Goal: Contribute content: Contribute content

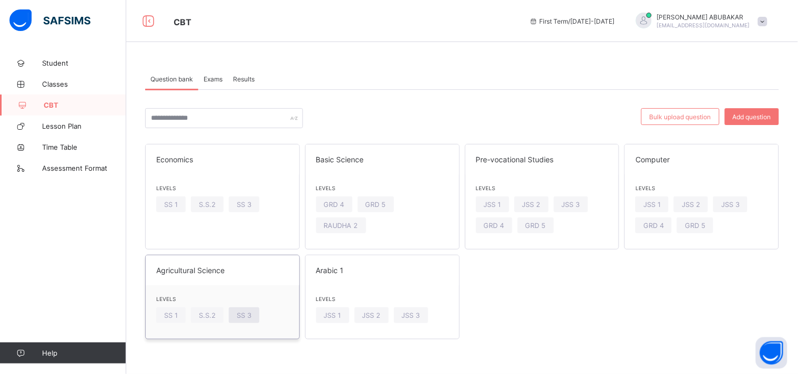
click at [245, 317] on span "SS 3" at bounding box center [244, 316] width 15 height 8
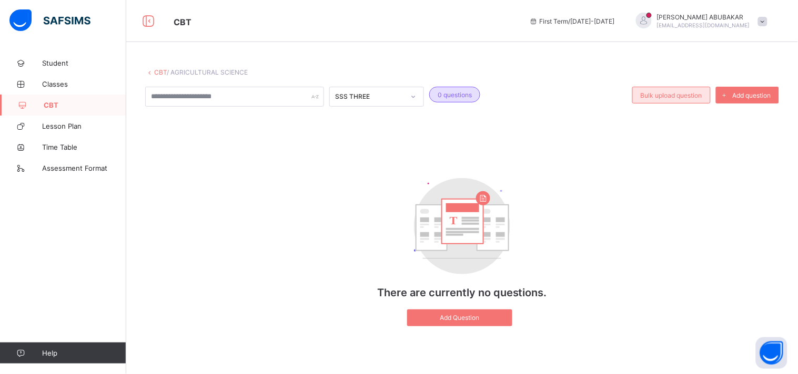
click at [690, 95] on span "Bulk upload question" at bounding box center [672, 96] width 62 height 8
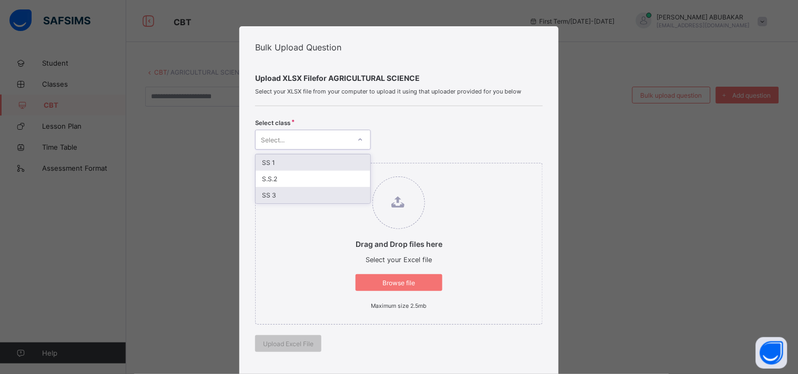
click at [275, 200] on div "SS 3" at bounding box center [313, 195] width 115 height 16
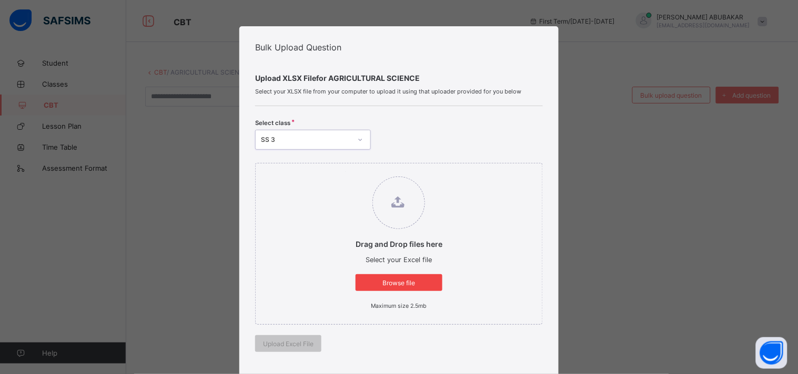
click at [413, 285] on span "Browse file" at bounding box center [398, 283] width 71 height 8
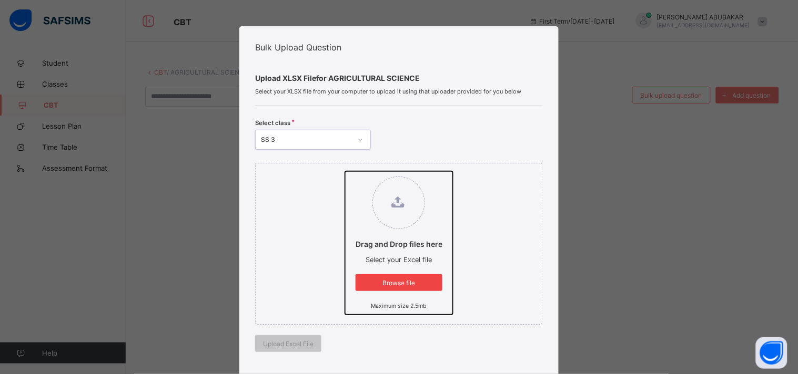
click at [345, 171] on input "Drag and Drop files here Select your Excel file Browse file Maximum size 2.5mb" at bounding box center [345, 171] width 0 height 0
type input "**********"
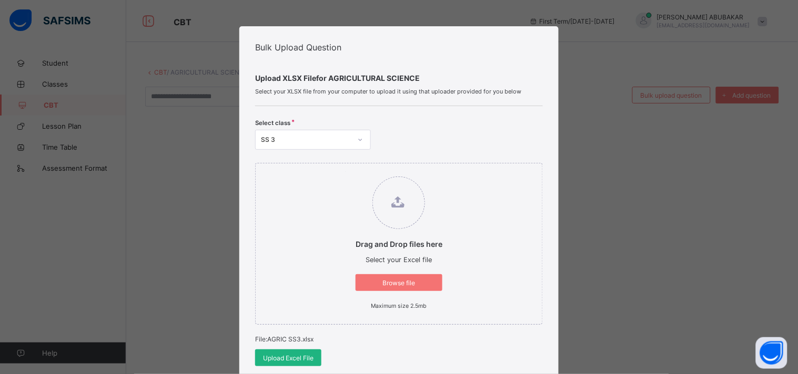
click at [288, 361] on span "Upload Excel File" at bounding box center [288, 359] width 50 height 8
click at [295, 358] on span "Upload Excel File" at bounding box center [288, 359] width 50 height 8
click at [97, 284] on div "Bulk Upload Question Upload XLSX File for AGRICULTURAL SCIENCE Select your XLSX…" at bounding box center [399, 187] width 798 height 374
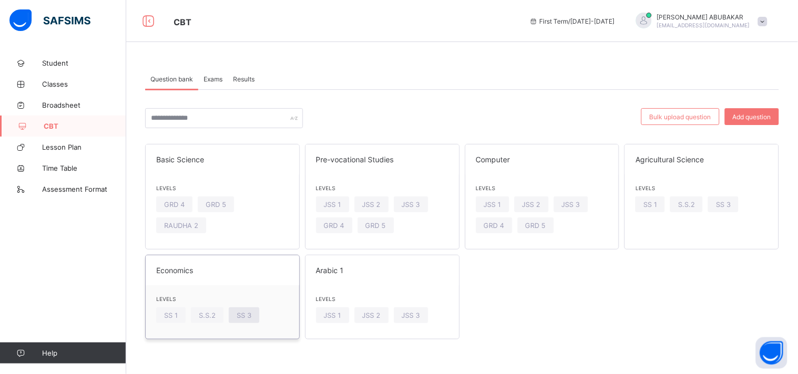
click at [248, 318] on span "SS 3" at bounding box center [244, 316] width 15 height 8
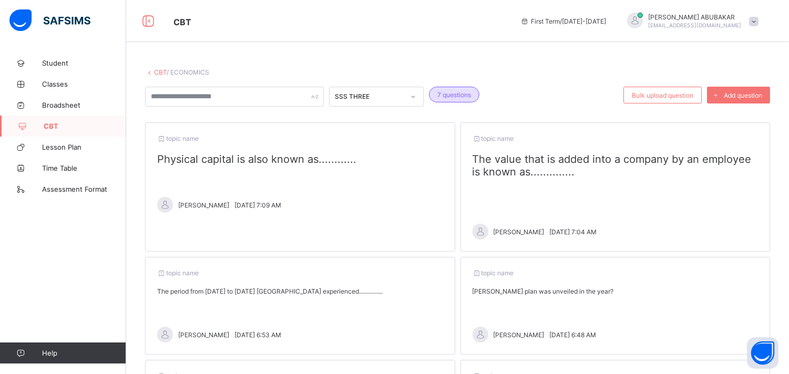
click at [234, 165] on div "topic name Physical capital is also known as............ ABDULRAHMAN SALIFU Wed…" at bounding box center [300, 187] width 310 height 129
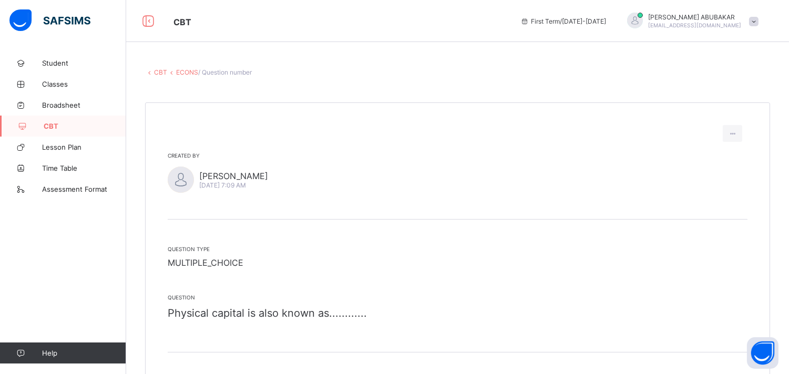
click at [193, 70] on link "ECONS" at bounding box center [187, 72] width 22 height 8
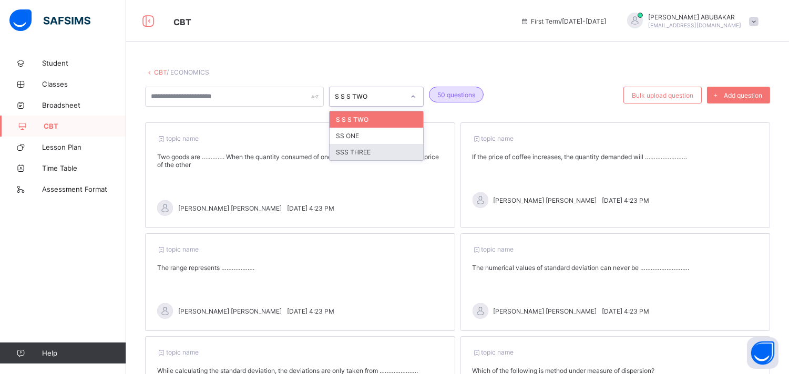
click at [369, 159] on div "SSS THREE" at bounding box center [377, 152] width 94 height 16
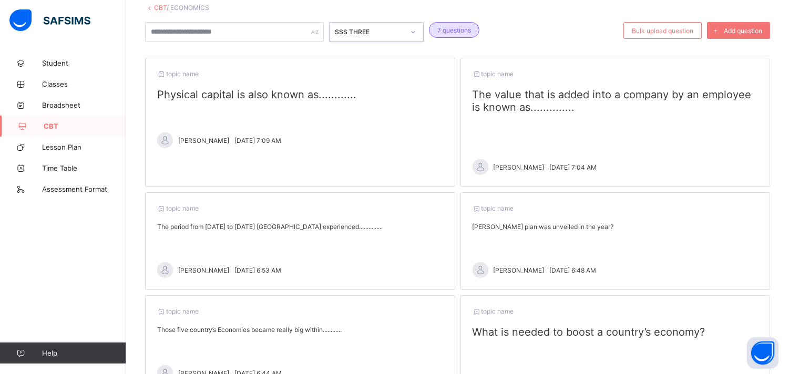
scroll to position [296, 0]
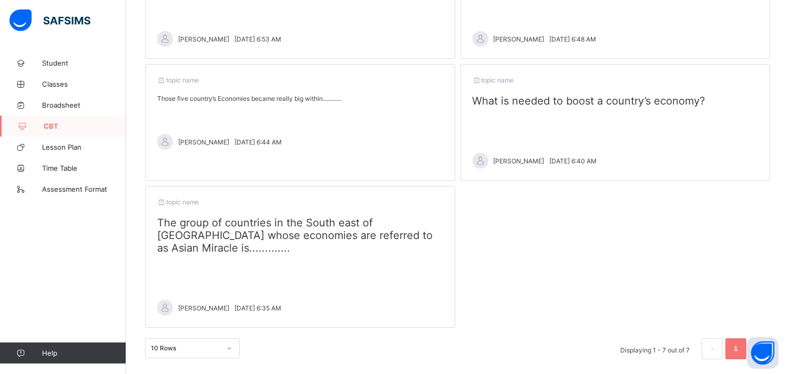
click at [238, 227] on span "The group of countries in the South east of Asia whose economies are referred t…" at bounding box center [295, 236] width 276 height 38
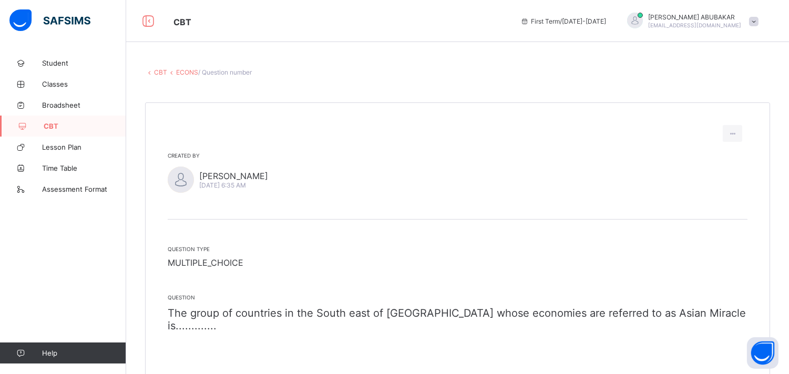
click at [160, 72] on link "CBT" at bounding box center [160, 72] width 13 height 8
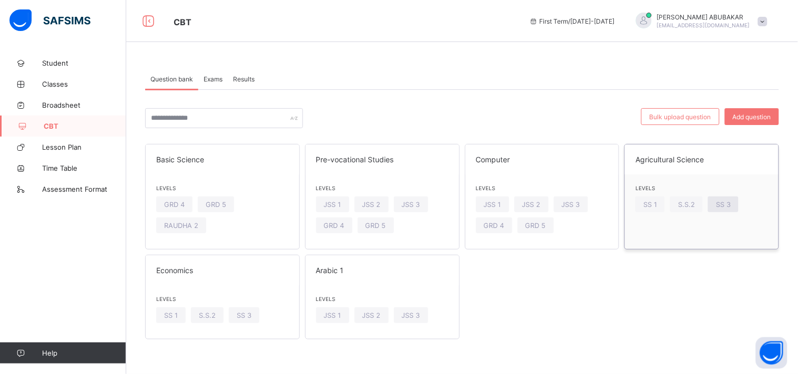
click at [730, 205] on span "SS 3" at bounding box center [723, 205] width 15 height 8
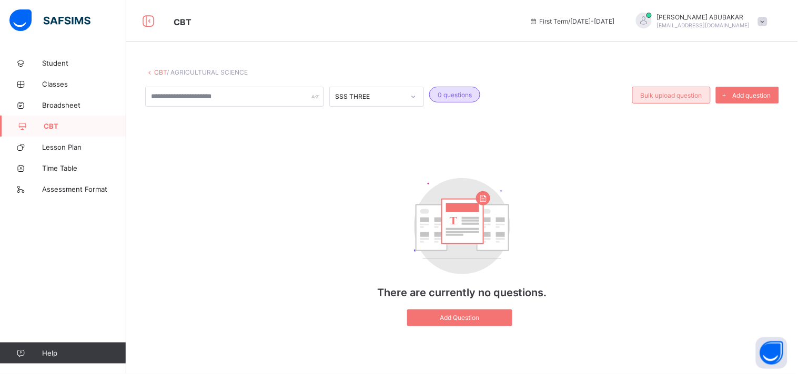
click at [666, 94] on span "Bulk upload question" at bounding box center [672, 96] width 62 height 8
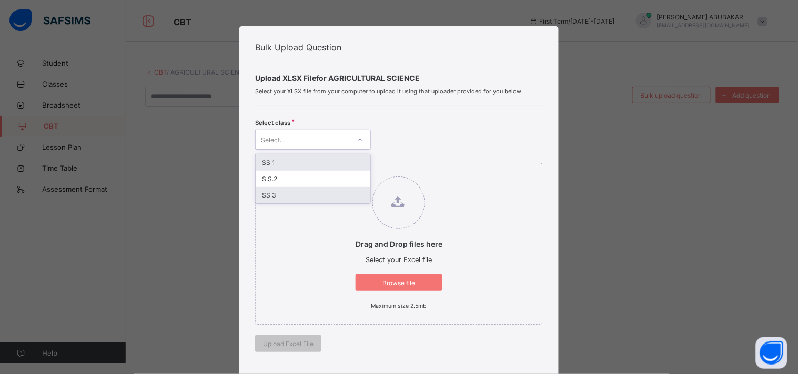
click at [275, 200] on div "SS 3" at bounding box center [313, 195] width 115 height 16
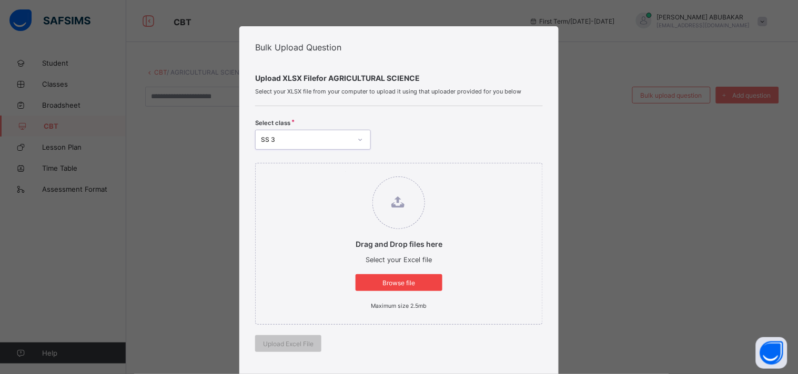
click at [402, 282] on span "Browse file" at bounding box center [398, 283] width 71 height 8
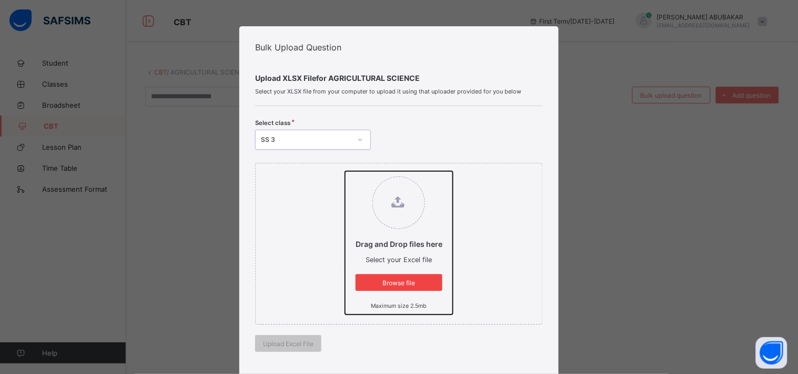
click at [345, 171] on input "Drag and Drop files here Select your Excel file Browse file Maximum size 2.5mb" at bounding box center [345, 171] width 0 height 0
type input "**********"
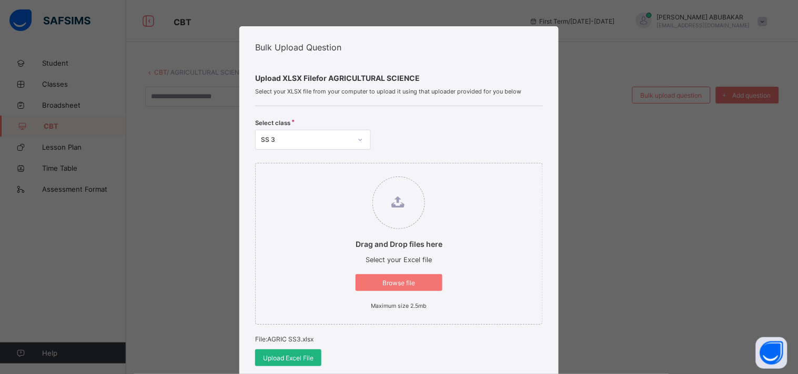
click at [295, 360] on span "Upload Excel File" at bounding box center [288, 359] width 50 height 8
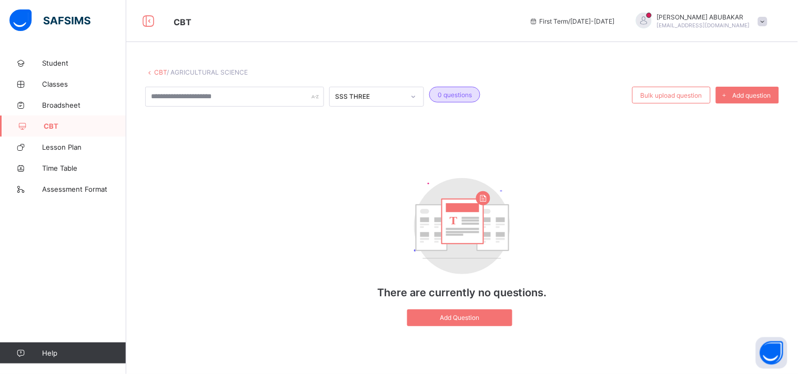
click at [165, 75] on link "CBT" at bounding box center [160, 72] width 13 height 8
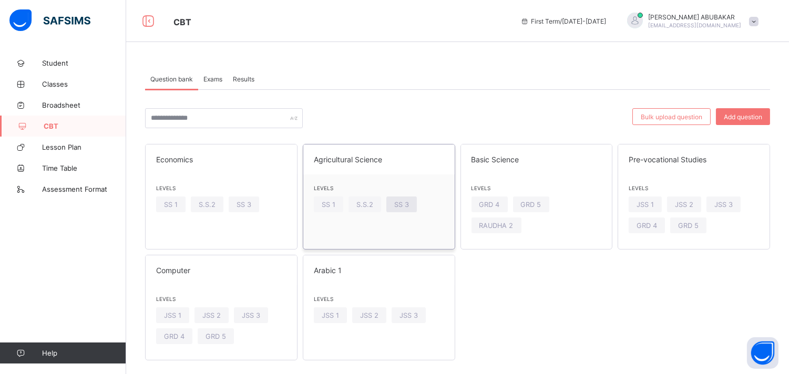
click at [411, 209] on div "SS 3" at bounding box center [402, 205] width 31 height 16
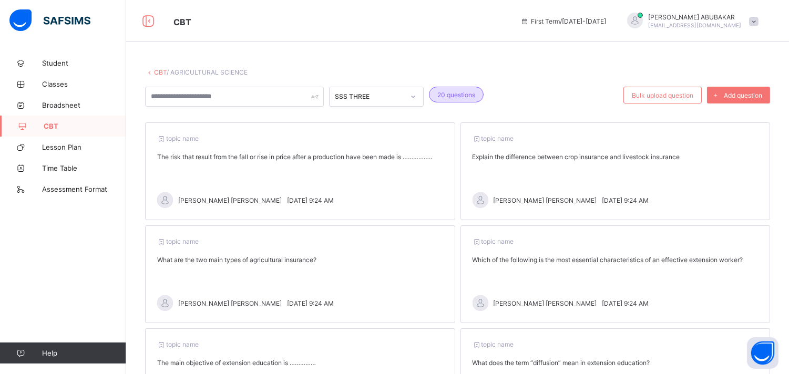
click at [264, 165] on div "topic name The risk that result from the fall or rise in price after a producti…" at bounding box center [300, 172] width 310 height 98
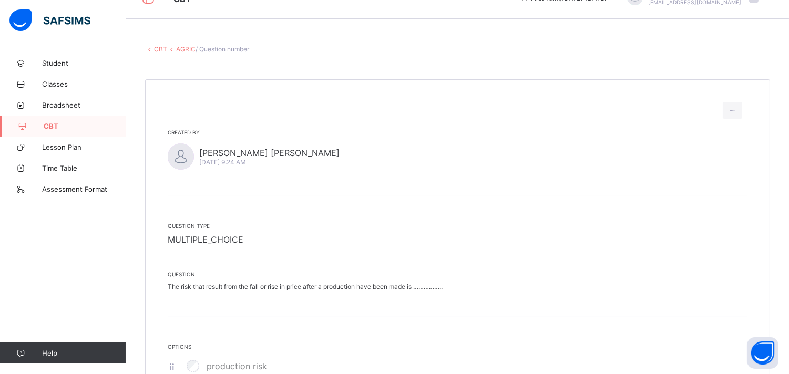
scroll to position [14, 0]
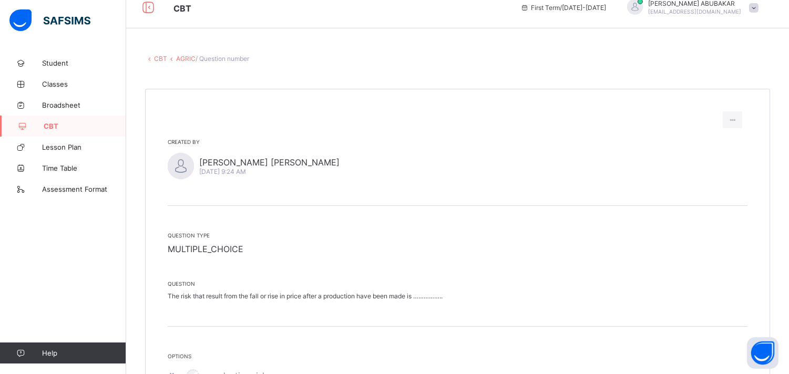
click at [187, 58] on link "AGRIC" at bounding box center [185, 59] width 19 height 8
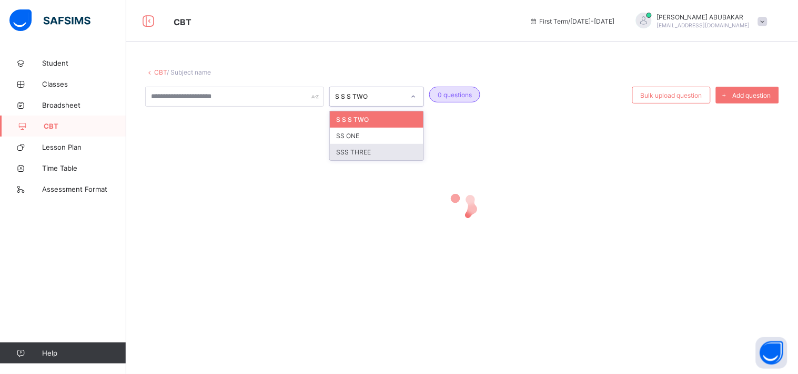
click at [369, 149] on div "SSS THREE" at bounding box center [377, 152] width 94 height 16
click at [359, 150] on div "SSS THREE" at bounding box center [377, 152] width 94 height 16
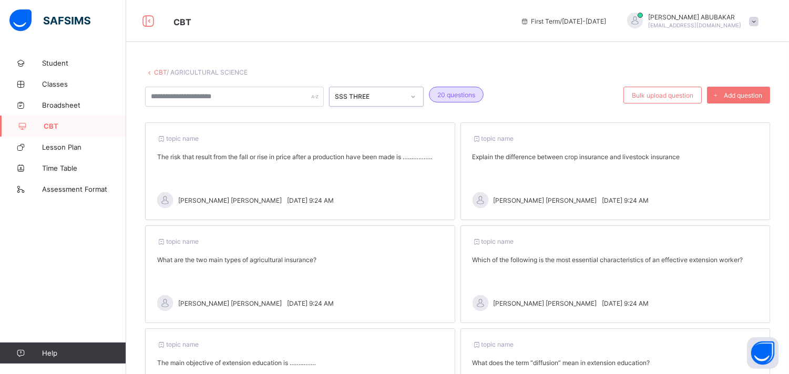
click at [597, 154] on div "Explain the difference between crop insurance and livestock insurance" at bounding box center [616, 157] width 286 height 8
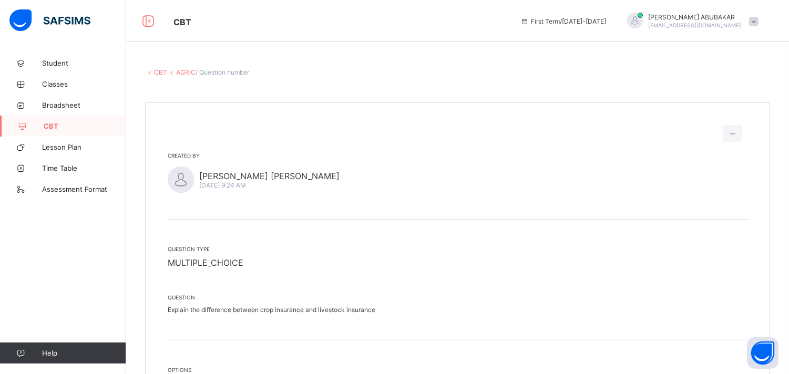
click at [186, 72] on link "AGRIC" at bounding box center [185, 72] width 19 height 8
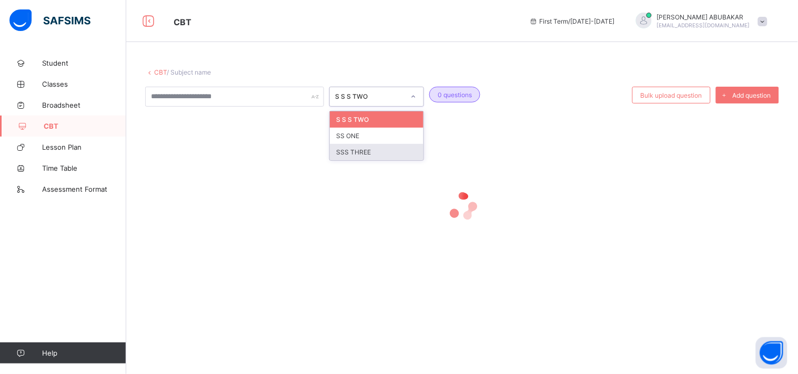
click at [369, 154] on div "SSS THREE" at bounding box center [377, 152] width 94 height 16
click at [370, 158] on div "SSS THREE" at bounding box center [377, 152] width 94 height 16
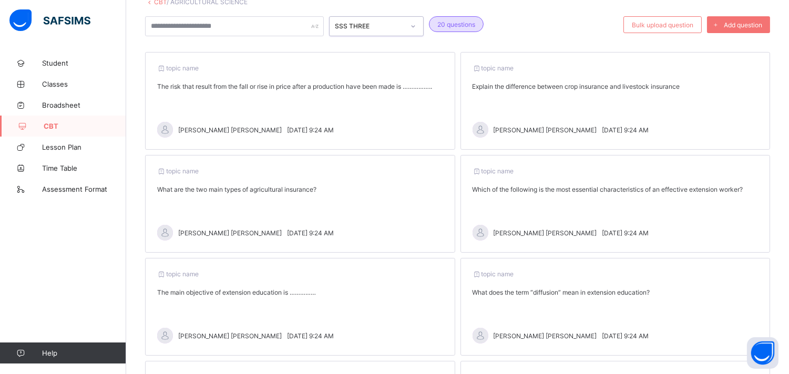
scroll to position [77, 0]
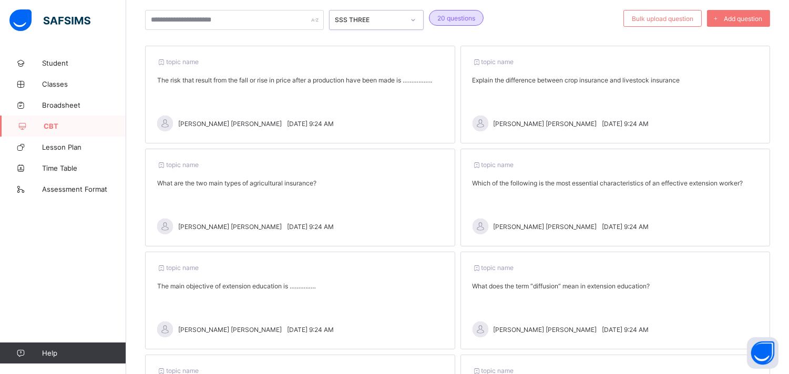
click at [223, 193] on div "topic name What are the two main types of agricultural insurance? ADAM ADAM ABU…" at bounding box center [300, 198] width 310 height 98
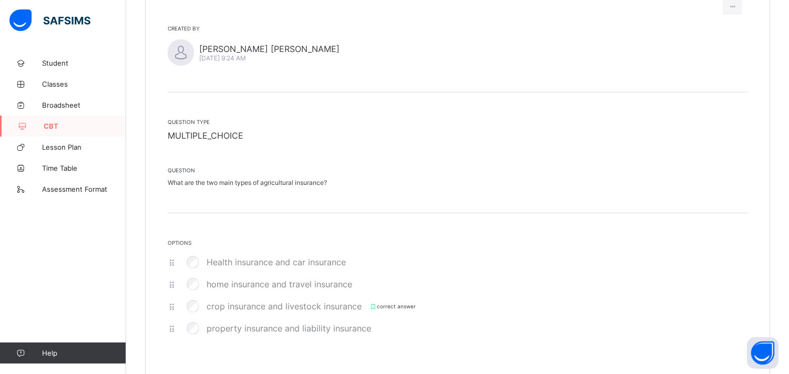
scroll to position [161, 0]
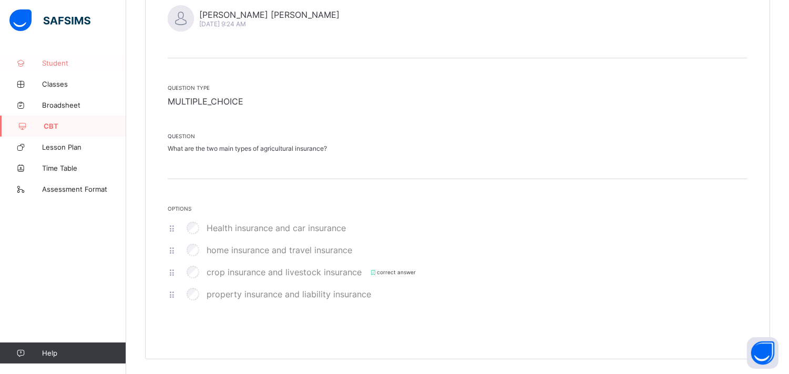
click at [33, 59] on icon at bounding box center [21, 63] width 42 height 8
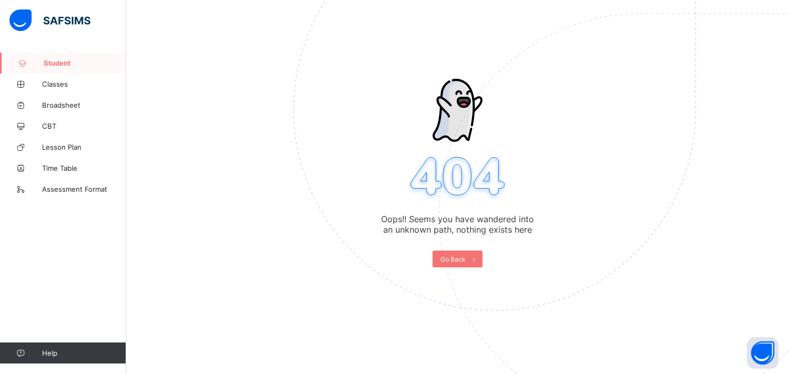
scroll to position [53, 0]
click at [449, 259] on span "Go Back" at bounding box center [453, 260] width 25 height 8
click at [479, 259] on icon at bounding box center [475, 259] width 8 height 7
click at [454, 259] on span "Go Back" at bounding box center [453, 260] width 25 height 8
click at [24, 86] on icon at bounding box center [21, 84] width 42 height 8
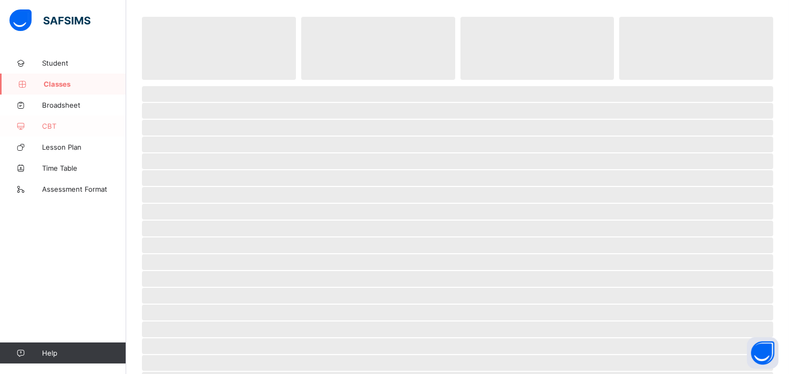
click at [60, 127] on span "CBT" at bounding box center [84, 126] width 84 height 8
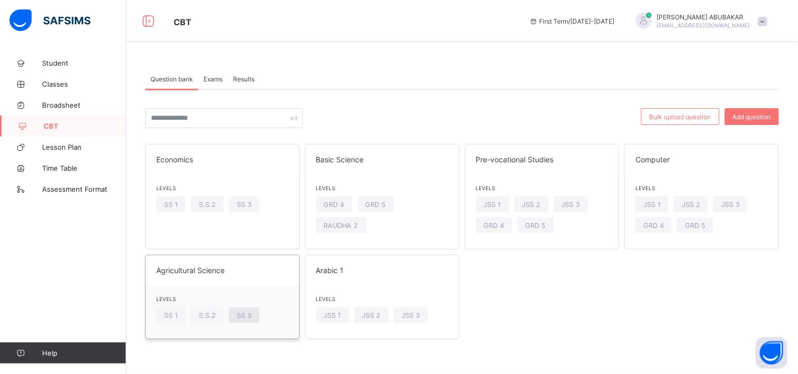
click at [245, 318] on span "SS 3" at bounding box center [244, 316] width 15 height 8
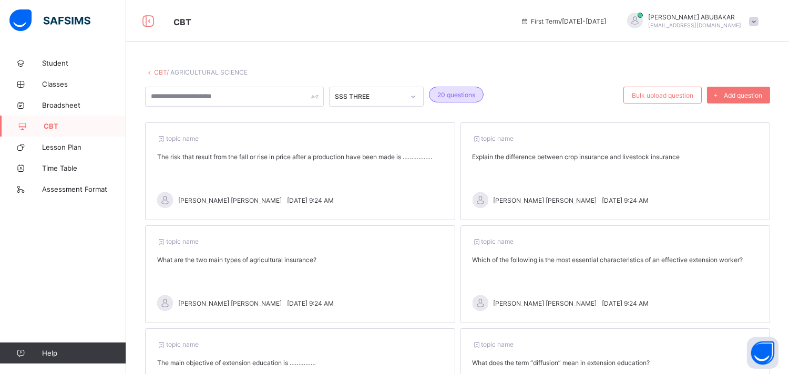
click at [759, 18] on span at bounding box center [754, 21] width 9 height 9
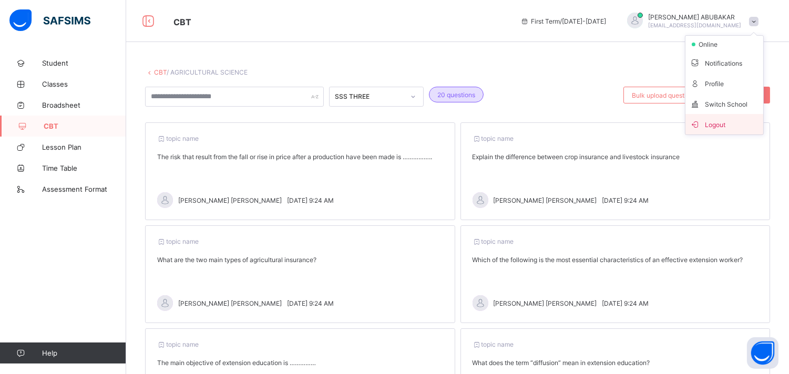
click at [737, 130] on li "Logout" at bounding box center [725, 124] width 78 height 21
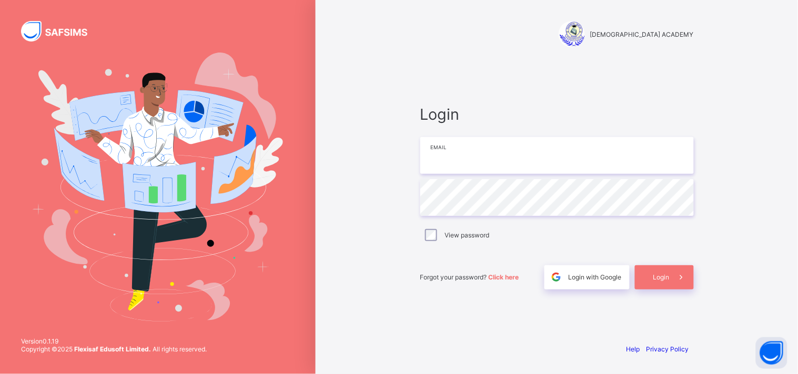
type input "**********"
